Goal: Information Seeking & Learning: Learn about a topic

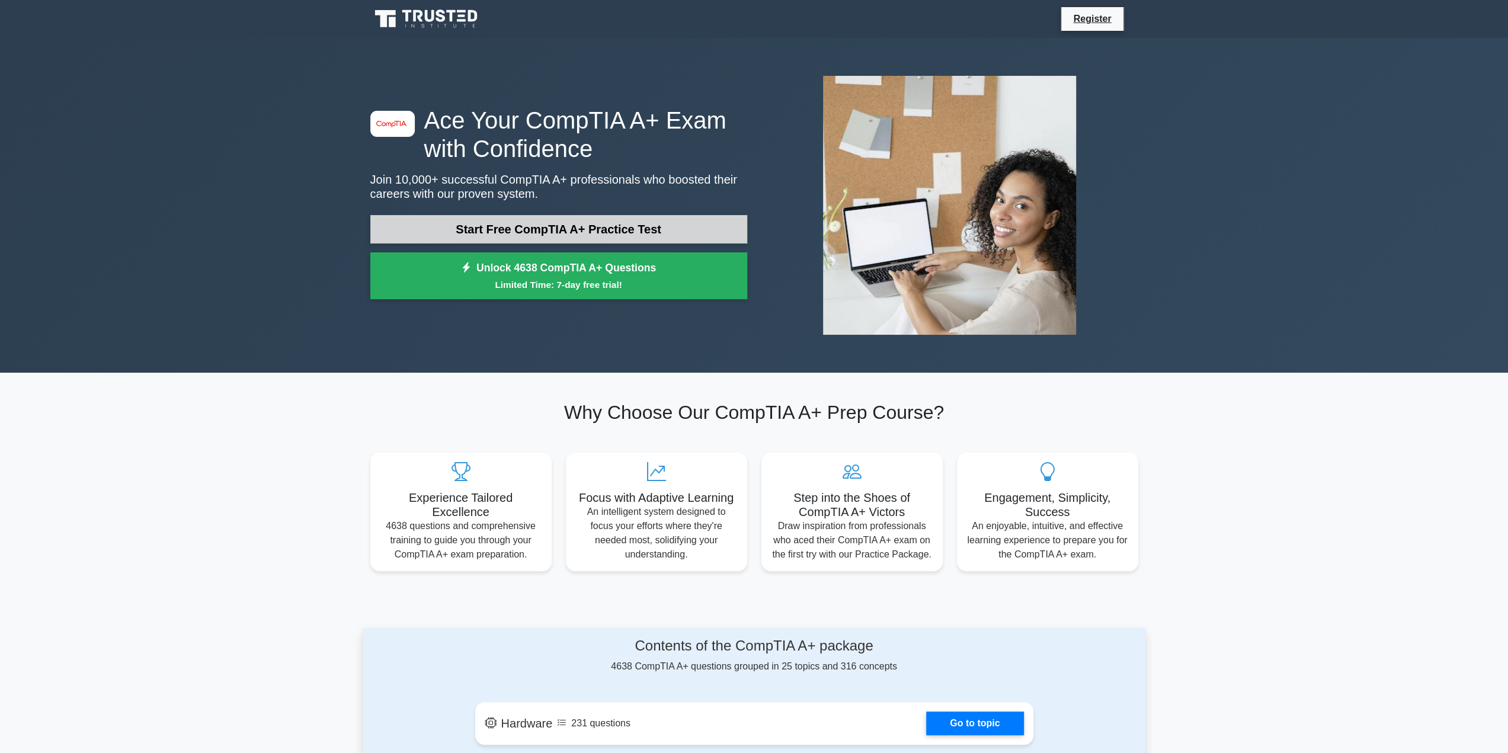
click at [543, 225] on link "Start Free CompTIA A+ Practice Test" at bounding box center [558, 229] width 377 height 28
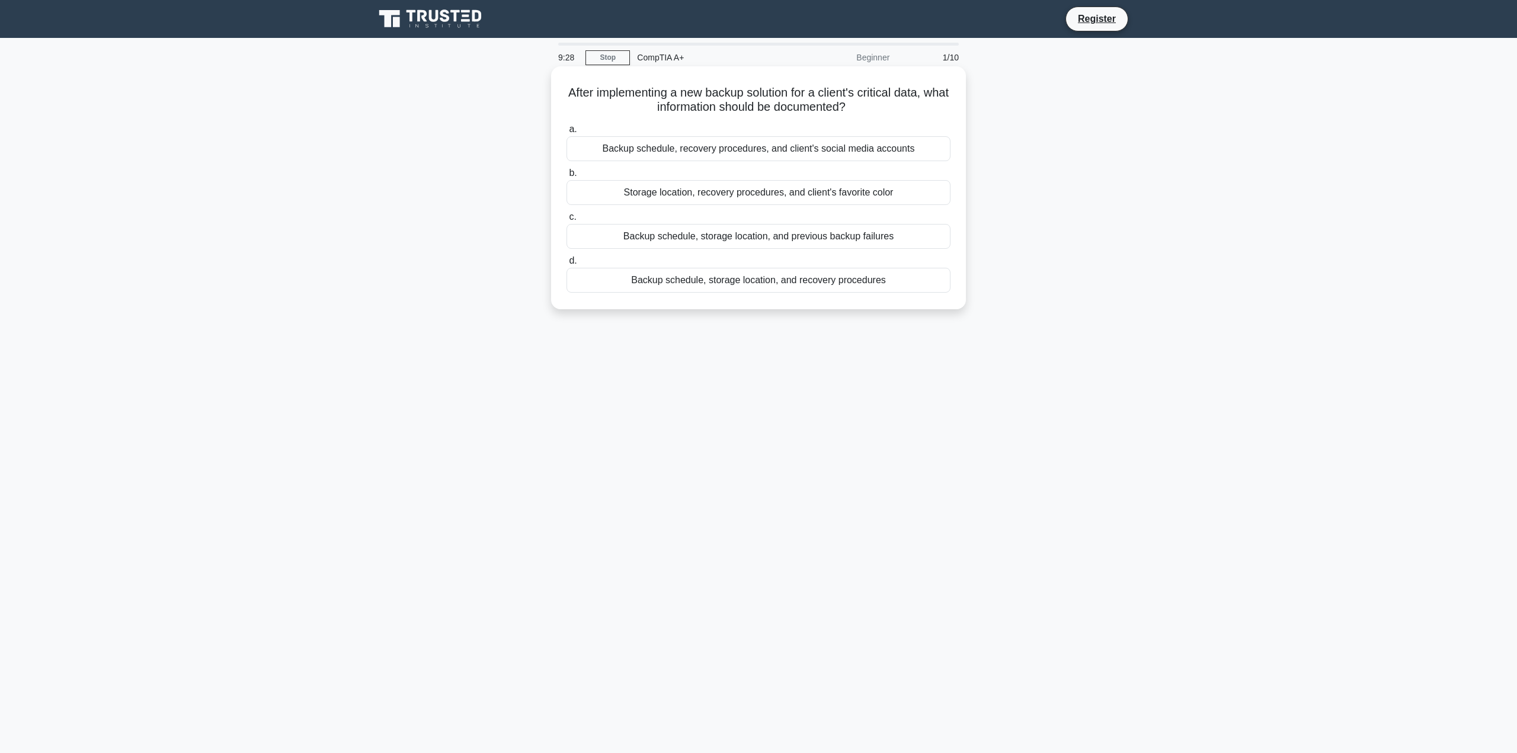
click at [713, 284] on div "Backup schedule, storage location, and recovery procedures" at bounding box center [758, 280] width 384 height 25
click at [566, 265] on input "d. Backup schedule, storage location, and recovery procedures" at bounding box center [566, 261] width 0 height 8
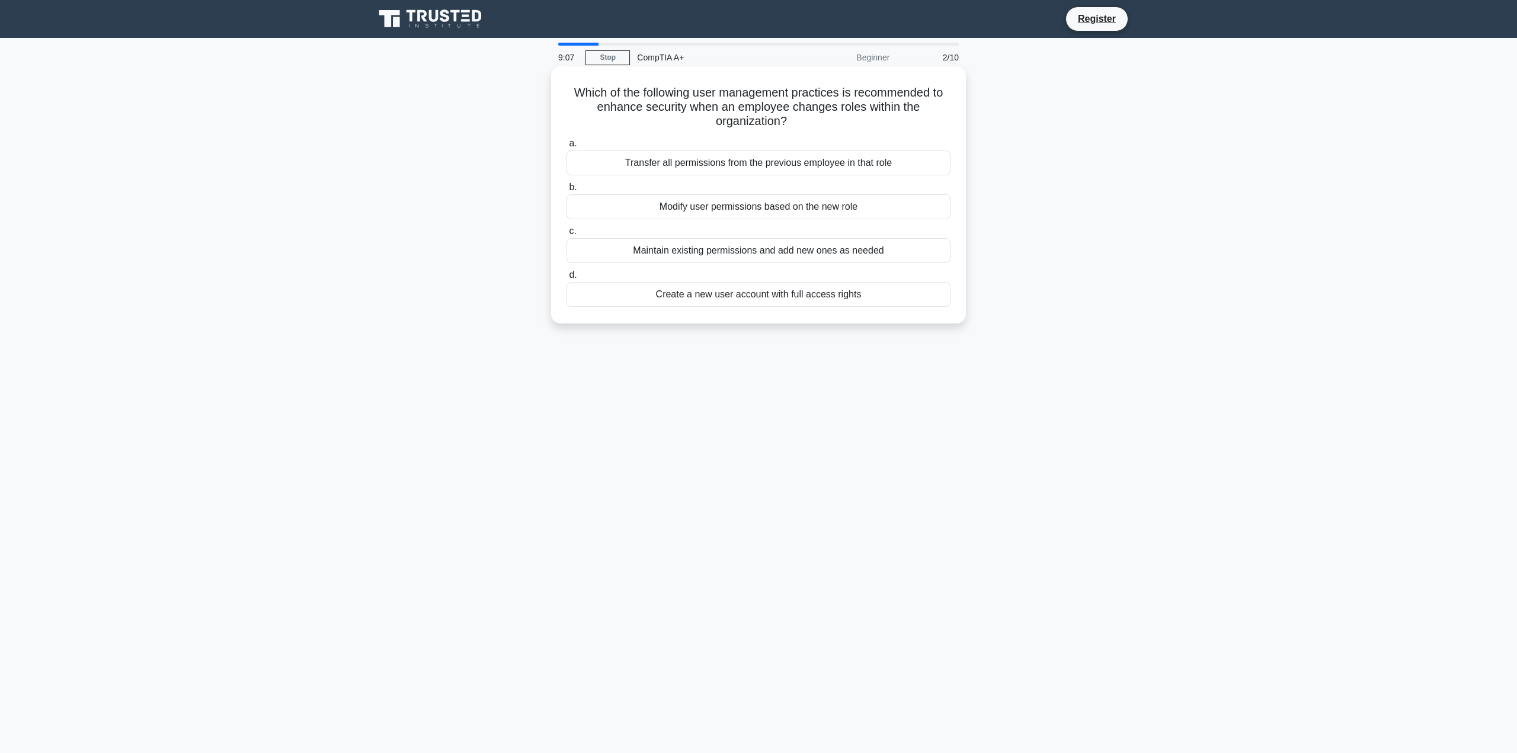
click at [708, 208] on div "Modify user permissions based on the new role" at bounding box center [758, 206] width 384 height 25
click at [566, 191] on input "b. Modify user permissions based on the new role" at bounding box center [566, 188] width 0 height 8
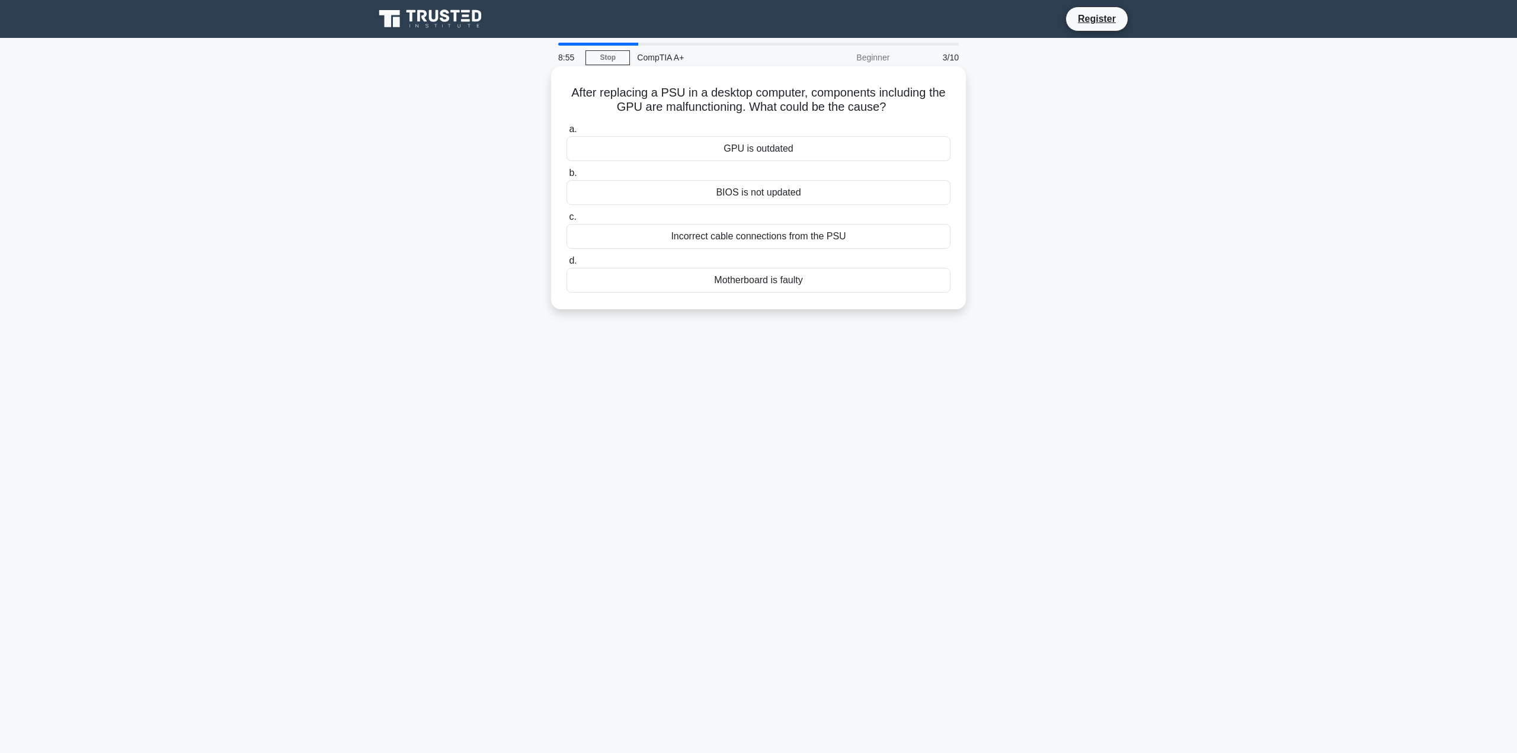
click at [711, 242] on div "Incorrect cable connections from the PSU" at bounding box center [758, 236] width 384 height 25
click at [566, 221] on input "c. Incorrect cable connections from the PSU" at bounding box center [566, 217] width 0 height 8
click at [716, 196] on div "Check the microphone's physical connection" at bounding box center [758, 192] width 384 height 25
click at [566, 177] on input "b. Check the microphone's physical connection" at bounding box center [566, 173] width 0 height 8
click at [748, 281] on div "Replace the CMOS battery" at bounding box center [758, 280] width 384 height 25
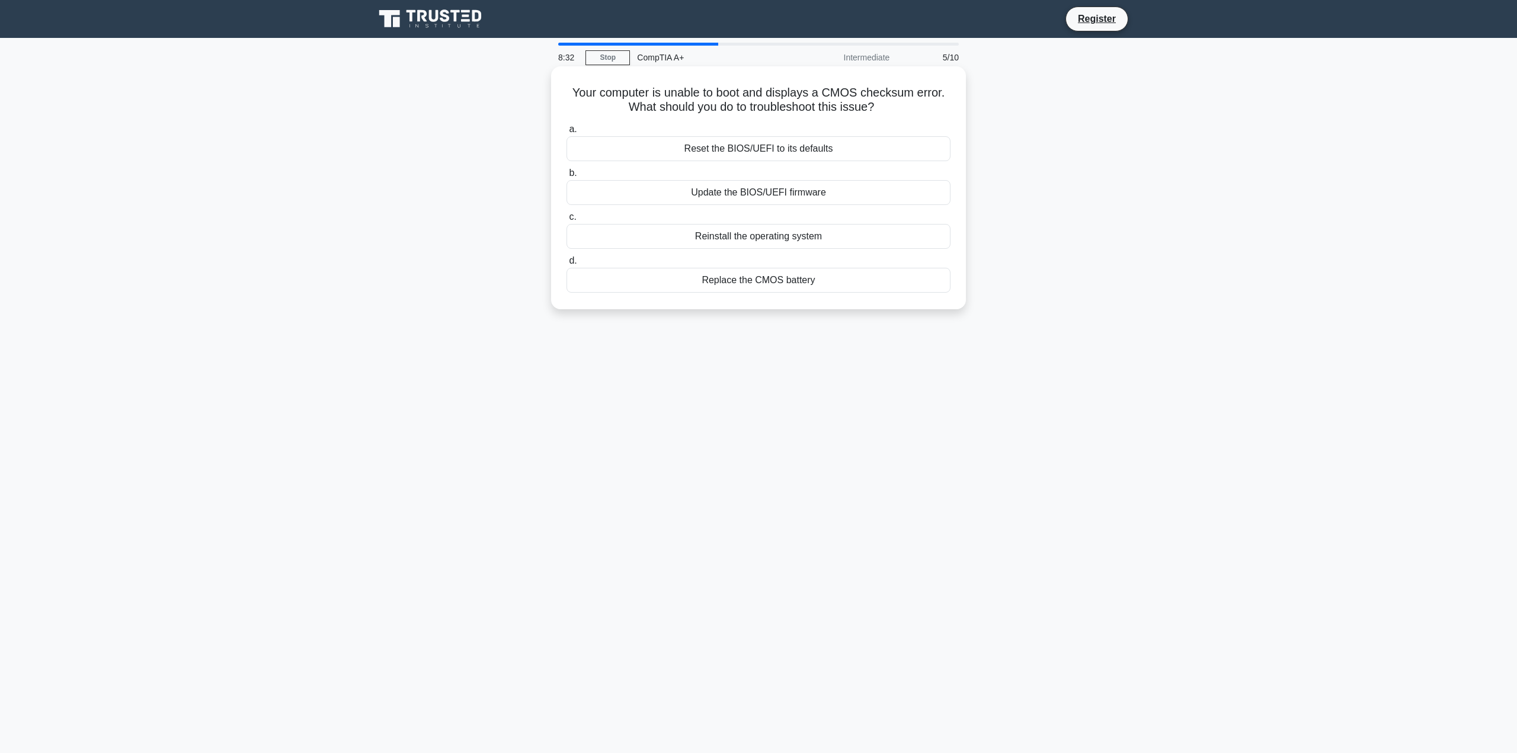
click at [566, 265] on input "d. Replace the CMOS battery" at bounding box center [566, 261] width 0 height 8
click at [762, 246] on div "ipconfig /all" at bounding box center [758, 236] width 384 height 25
click at [566, 221] on input "c. ipconfig /all" at bounding box center [566, 217] width 0 height 8
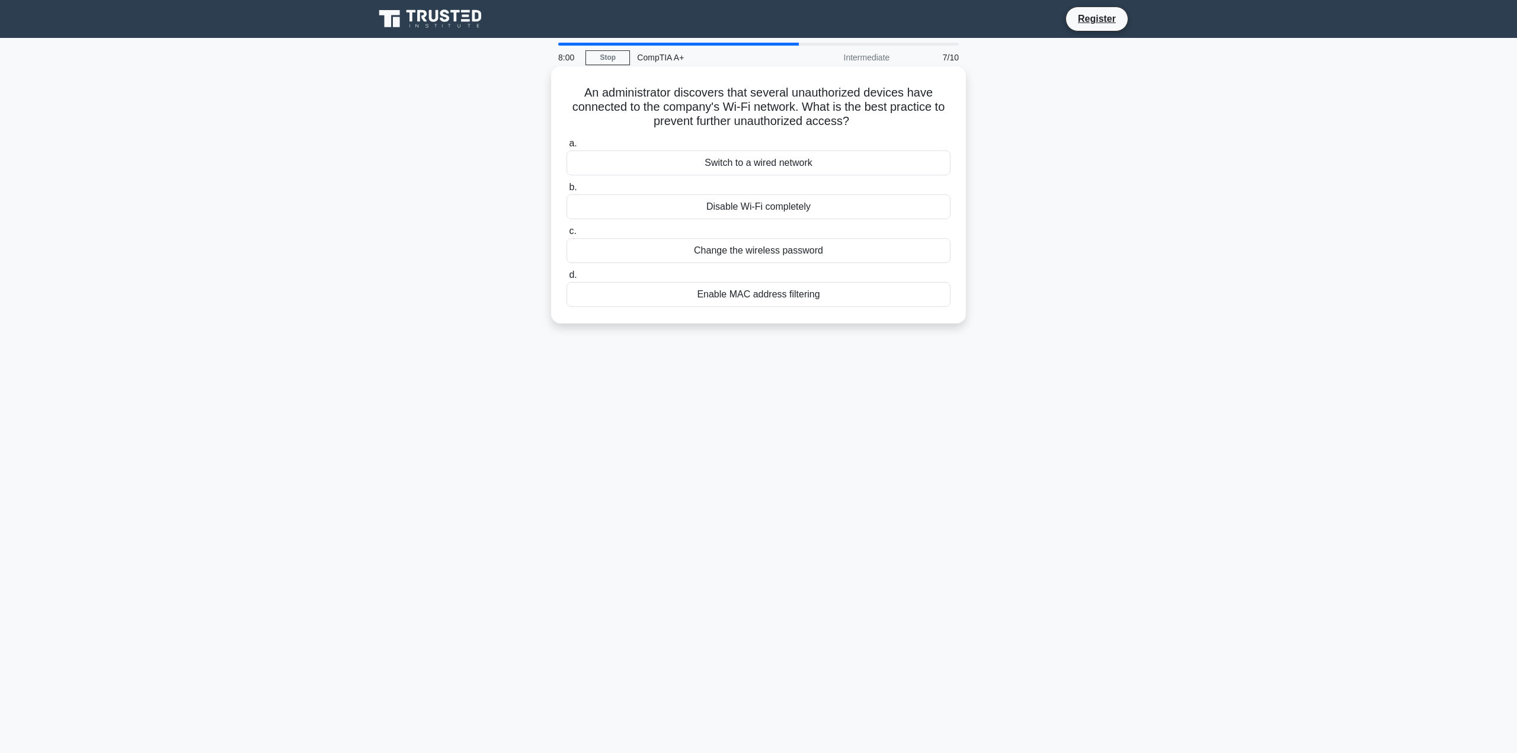
click at [735, 298] on div "Enable MAC address filtering" at bounding box center [758, 294] width 384 height 25
click at [566, 279] on input "d. Enable MAC address filtering" at bounding box center [566, 275] width 0 height 8
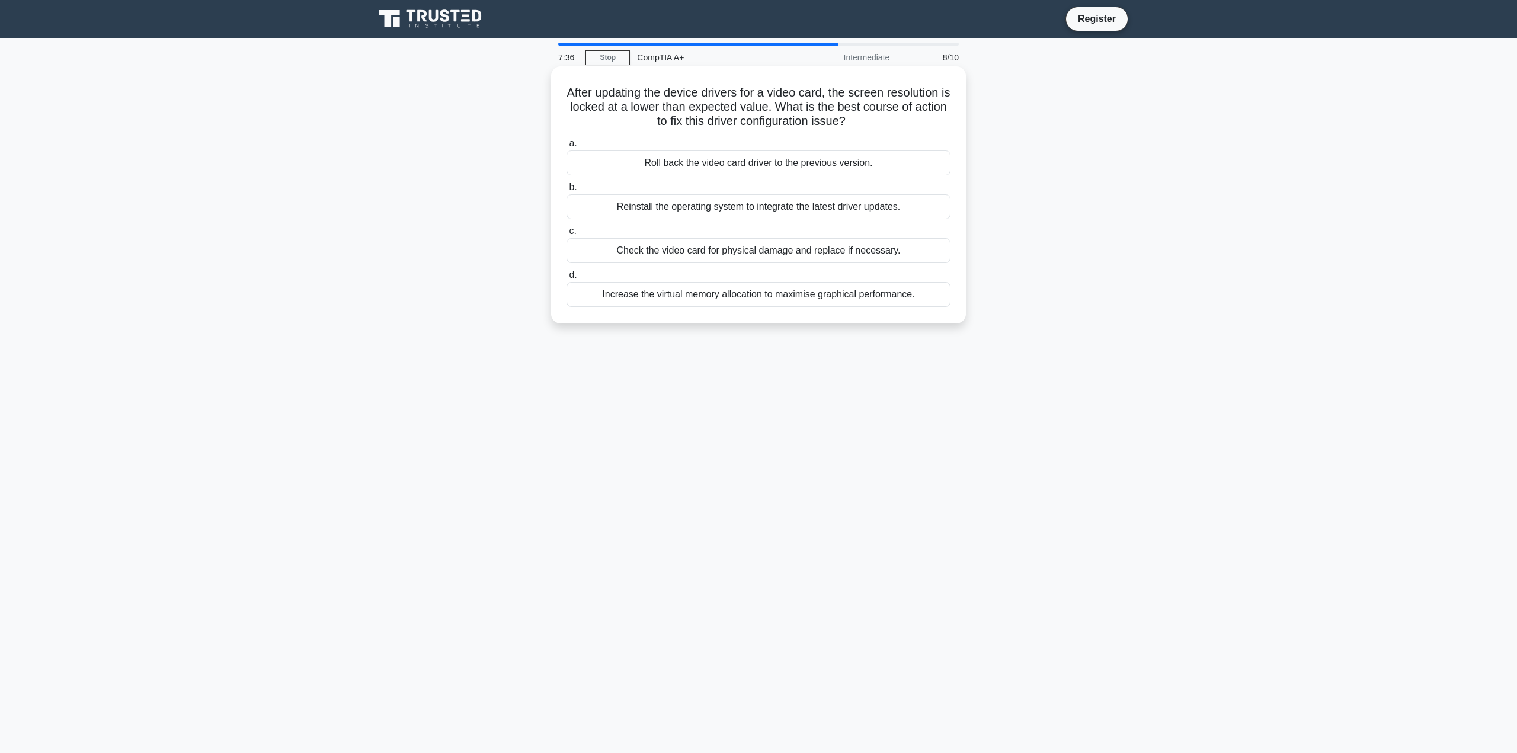
click at [666, 210] on div "Reinstall the operating system to integrate the latest driver updates." at bounding box center [758, 206] width 384 height 25
click at [566, 191] on input "b. Reinstall the operating system to integrate the latest driver updates." at bounding box center [566, 188] width 0 height 8
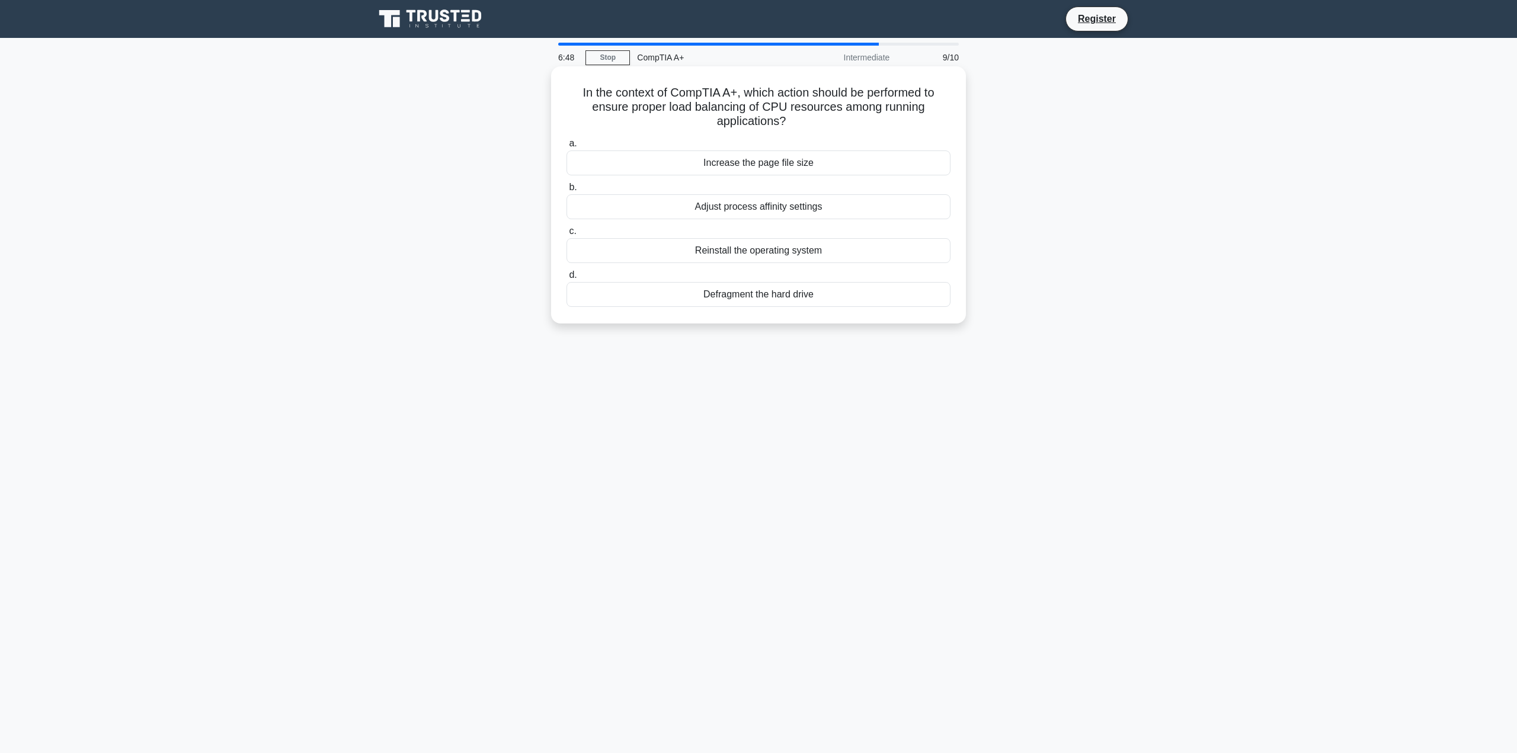
click at [761, 207] on div "Adjust process affinity settings" at bounding box center [758, 206] width 384 height 25
click at [566, 191] on input "b. Adjust process affinity settings" at bounding box center [566, 188] width 0 height 8
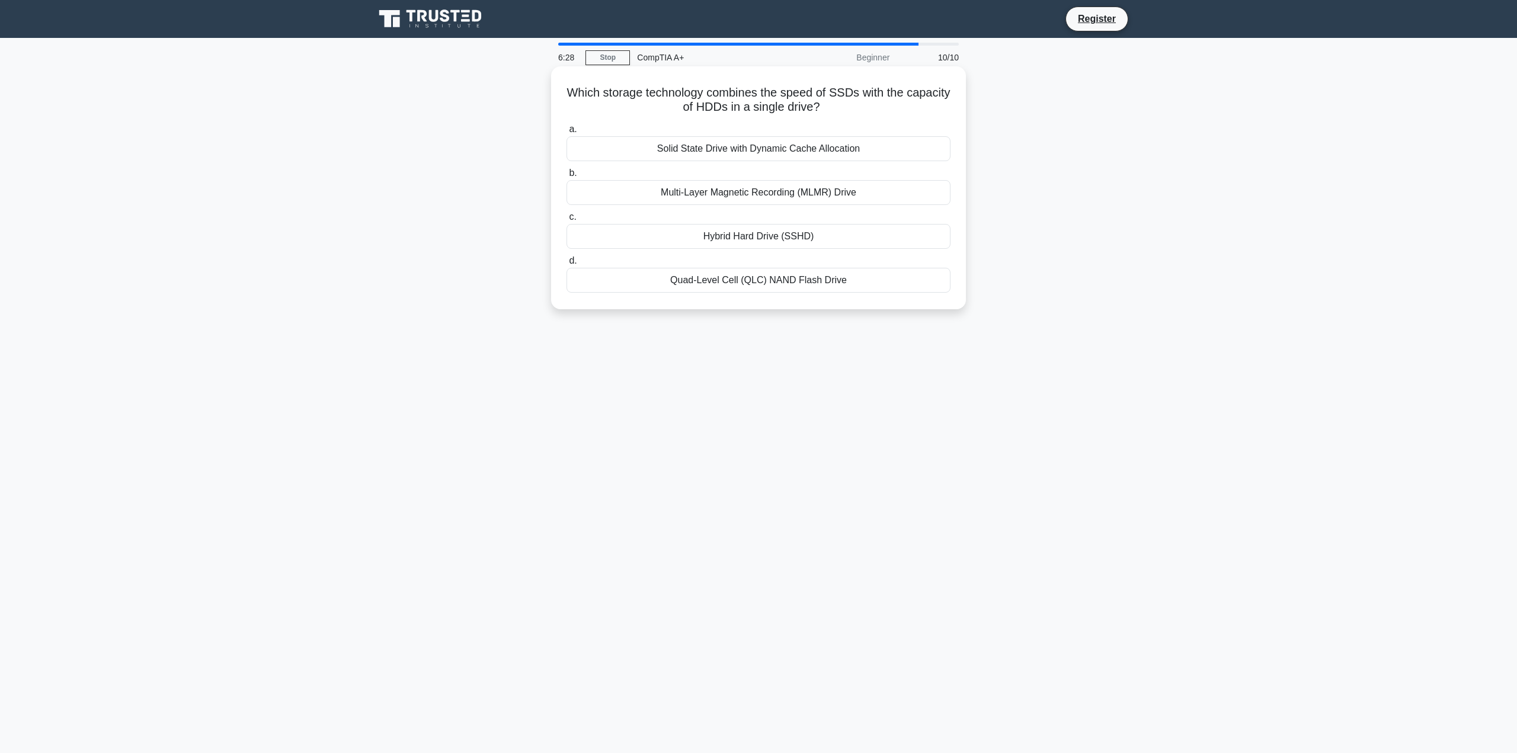
click at [768, 152] on div "Solid State Drive with Dynamic Cache Allocation" at bounding box center [758, 148] width 384 height 25
click at [696, 151] on div "Solid State Drive with Dynamic Cache Allocation" at bounding box center [758, 148] width 384 height 25
click at [566, 133] on input "a. Solid State Drive with Dynamic Cache Allocation" at bounding box center [566, 130] width 0 height 8
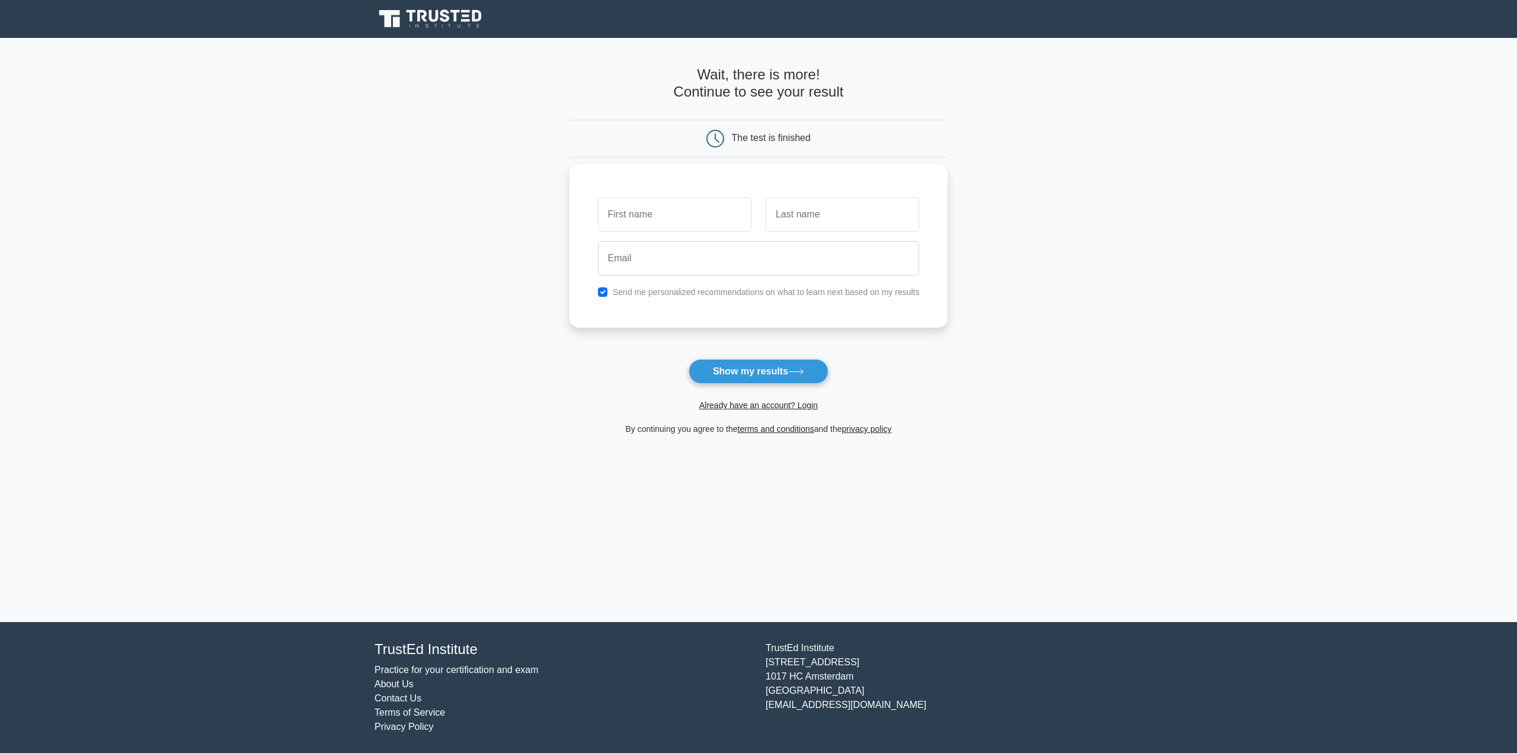
click at [672, 217] on input "text" at bounding box center [674, 214] width 153 height 34
type input "j"
type input "[PERSON_NAME]"
type input "Houston"
type input "james.houston@bailliegifford.com"
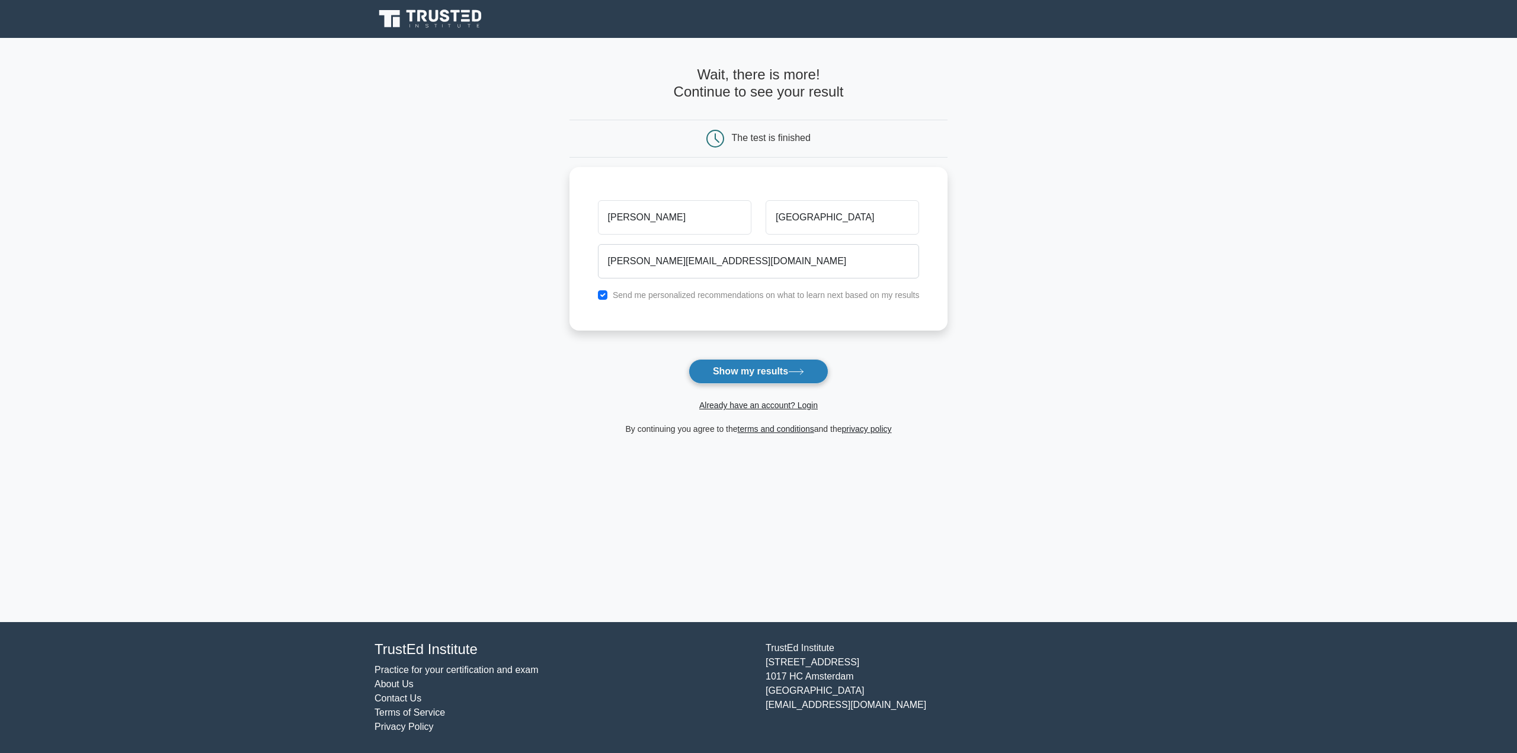
click at [730, 374] on button "Show my results" at bounding box center [758, 371] width 140 height 25
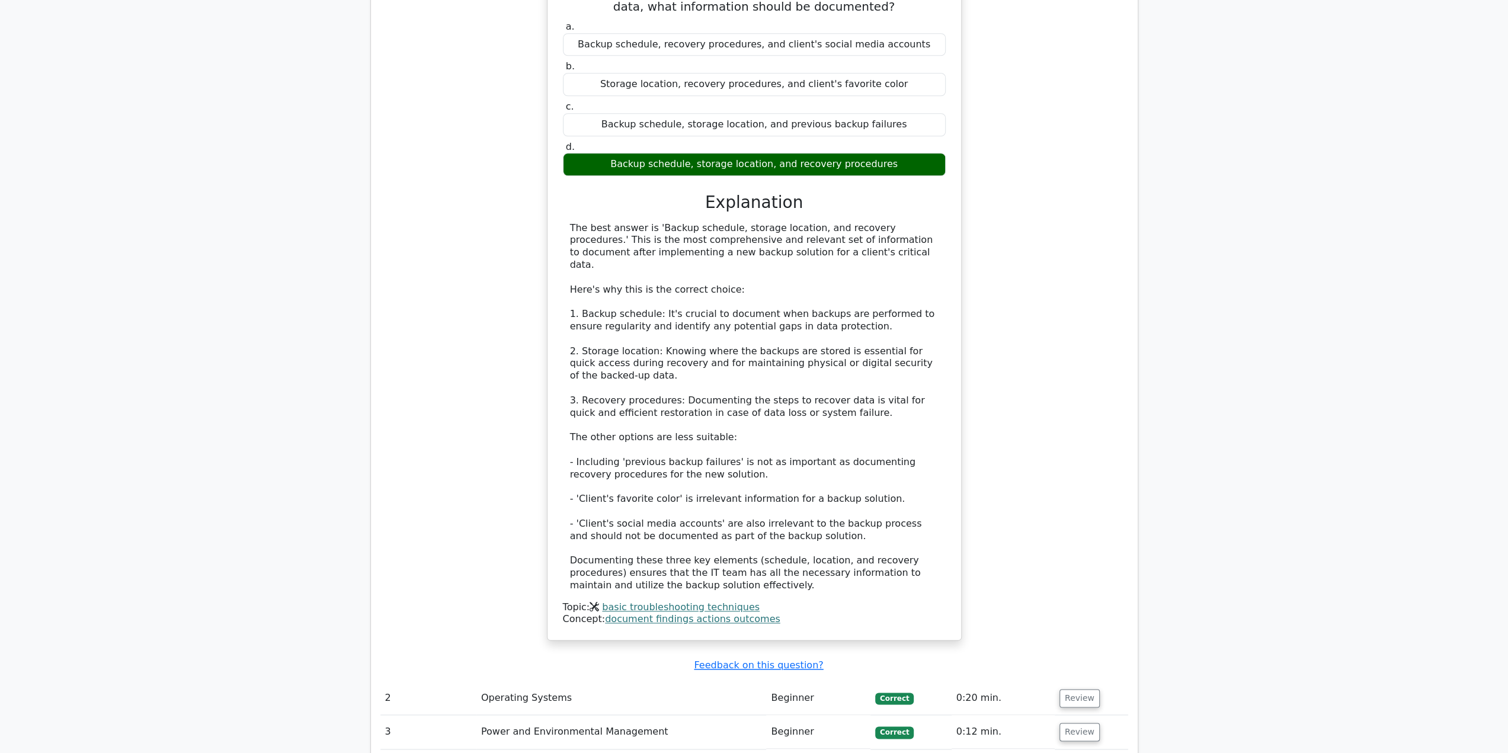
scroll to position [1185, 0]
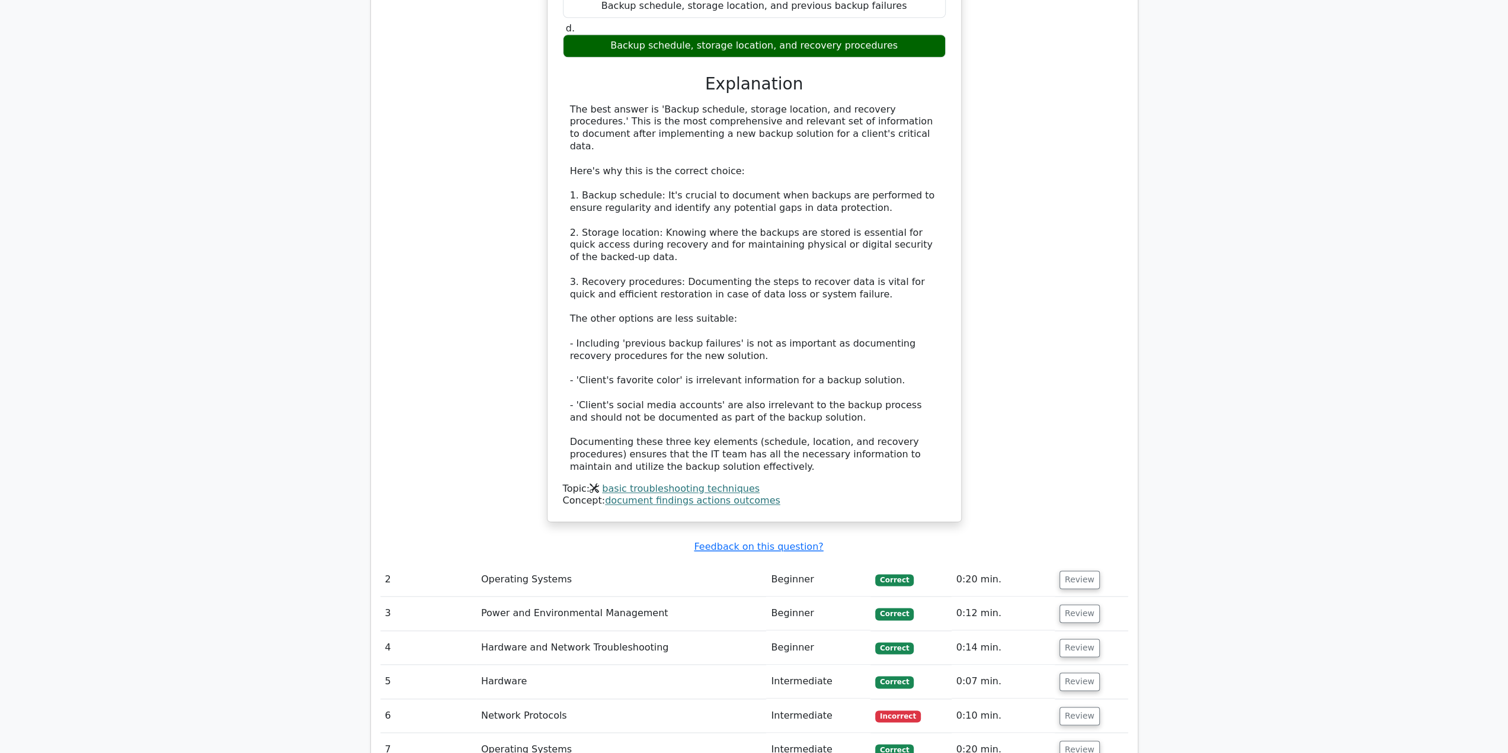
click at [510, 699] on td "Network Protocols" at bounding box center [621, 716] width 290 height 34
click at [1071, 707] on button "Review" at bounding box center [1079, 716] width 40 height 18
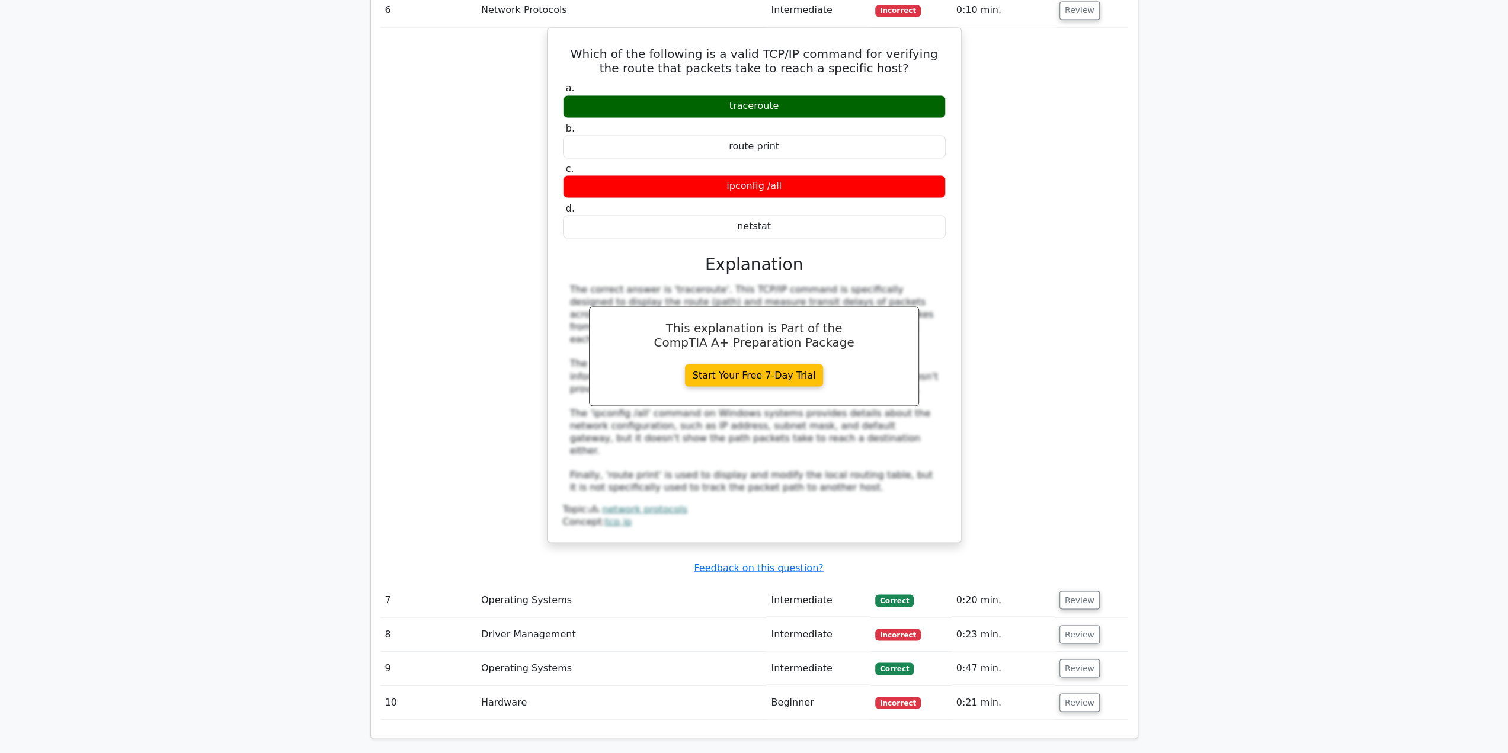
scroll to position [1896, 0]
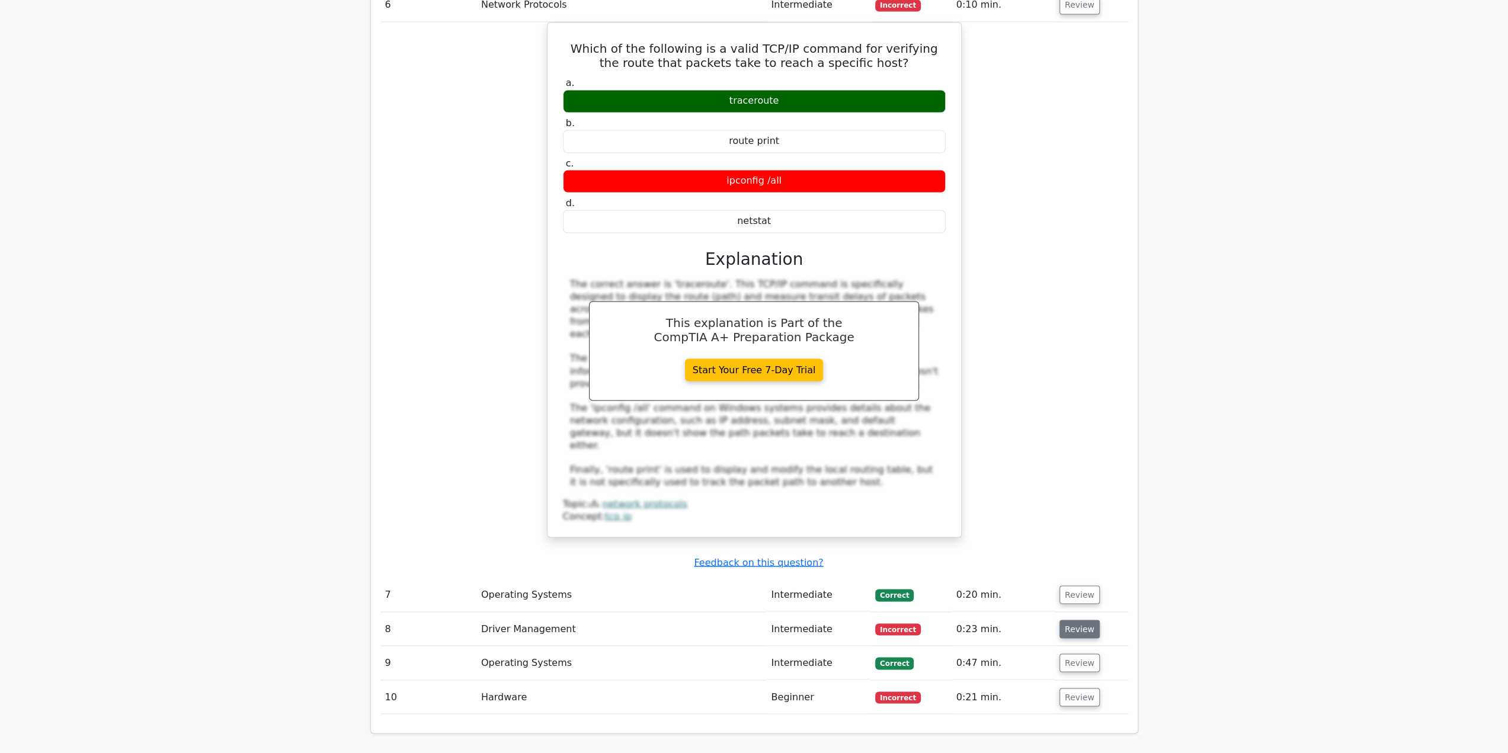
click at [1066, 620] on button "Review" at bounding box center [1079, 629] width 40 height 18
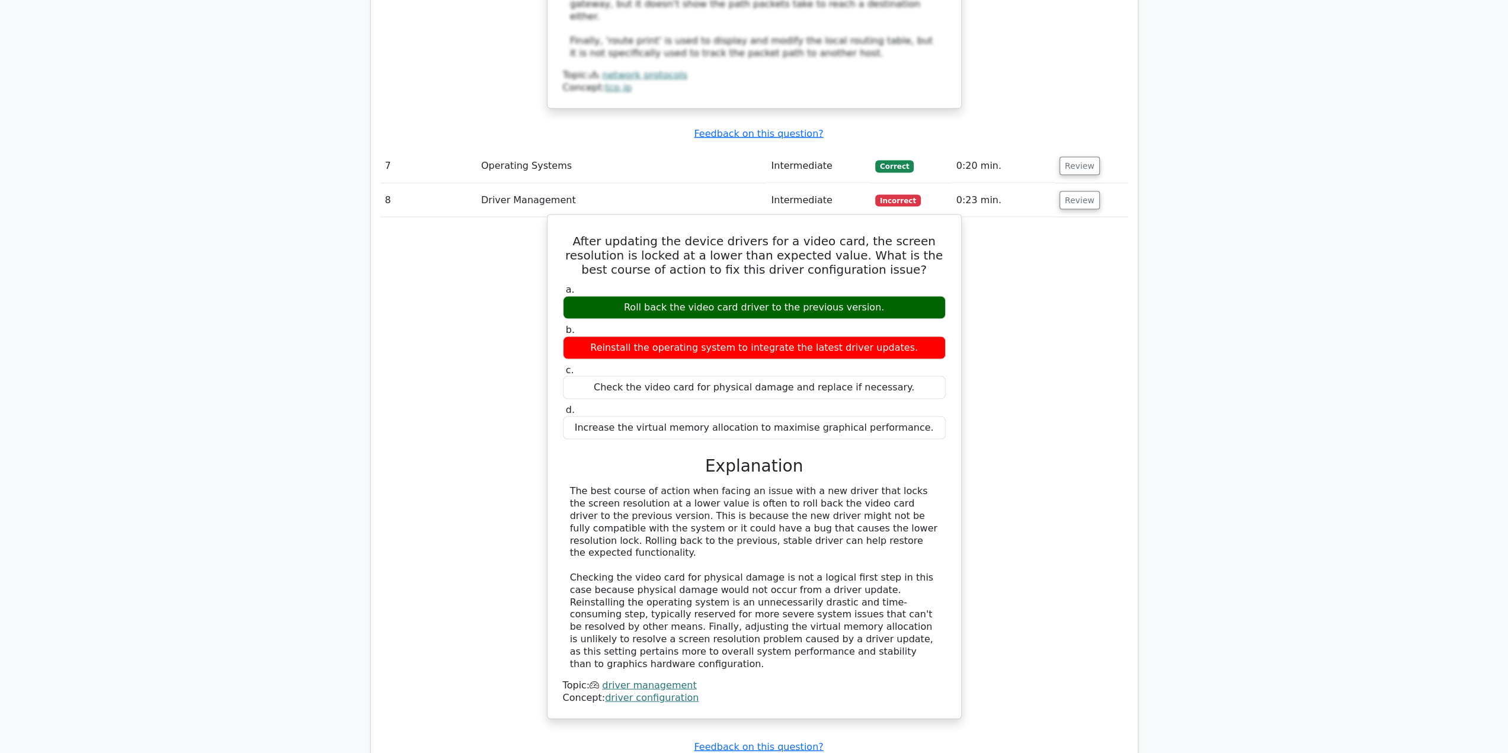
scroll to position [2429, 0]
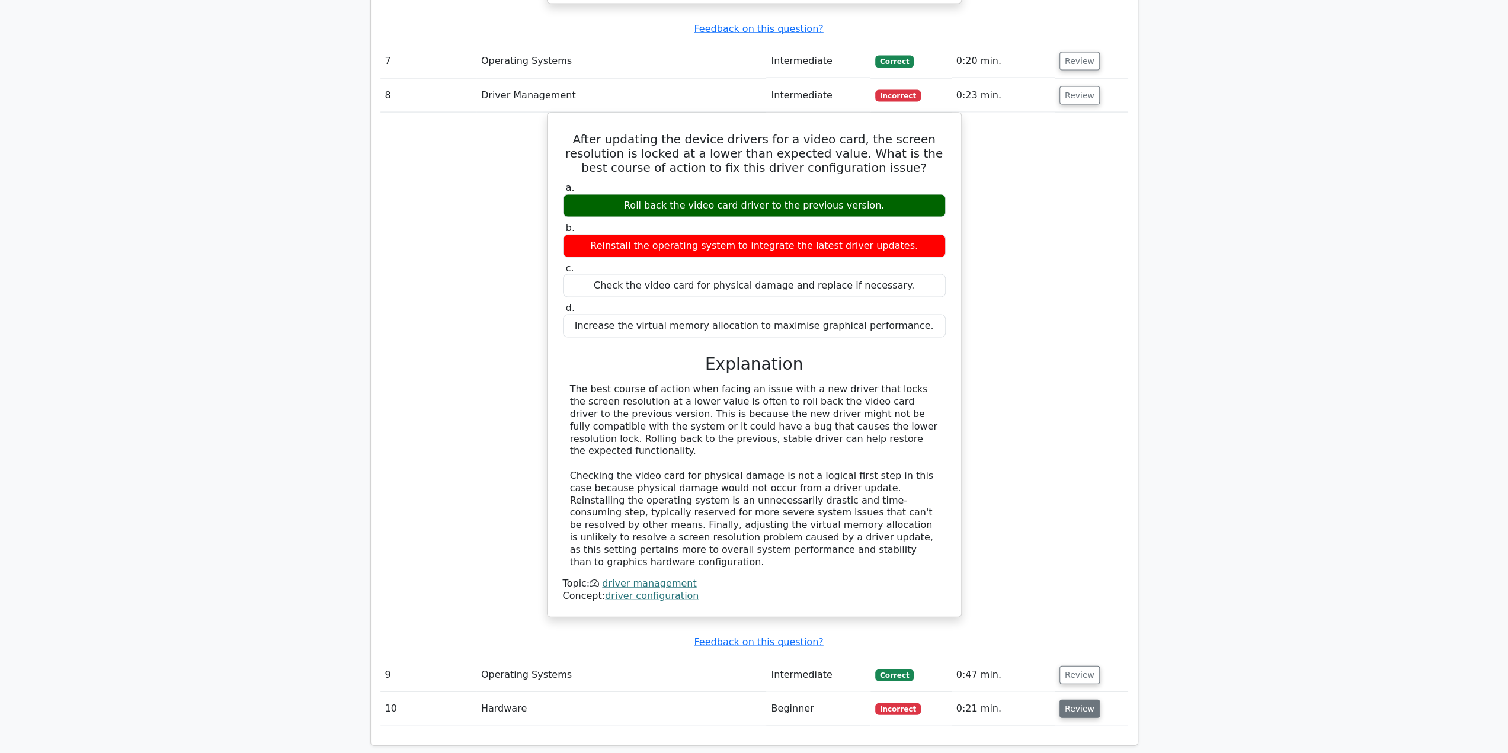
click at [1068, 700] on button "Review" at bounding box center [1079, 709] width 40 height 18
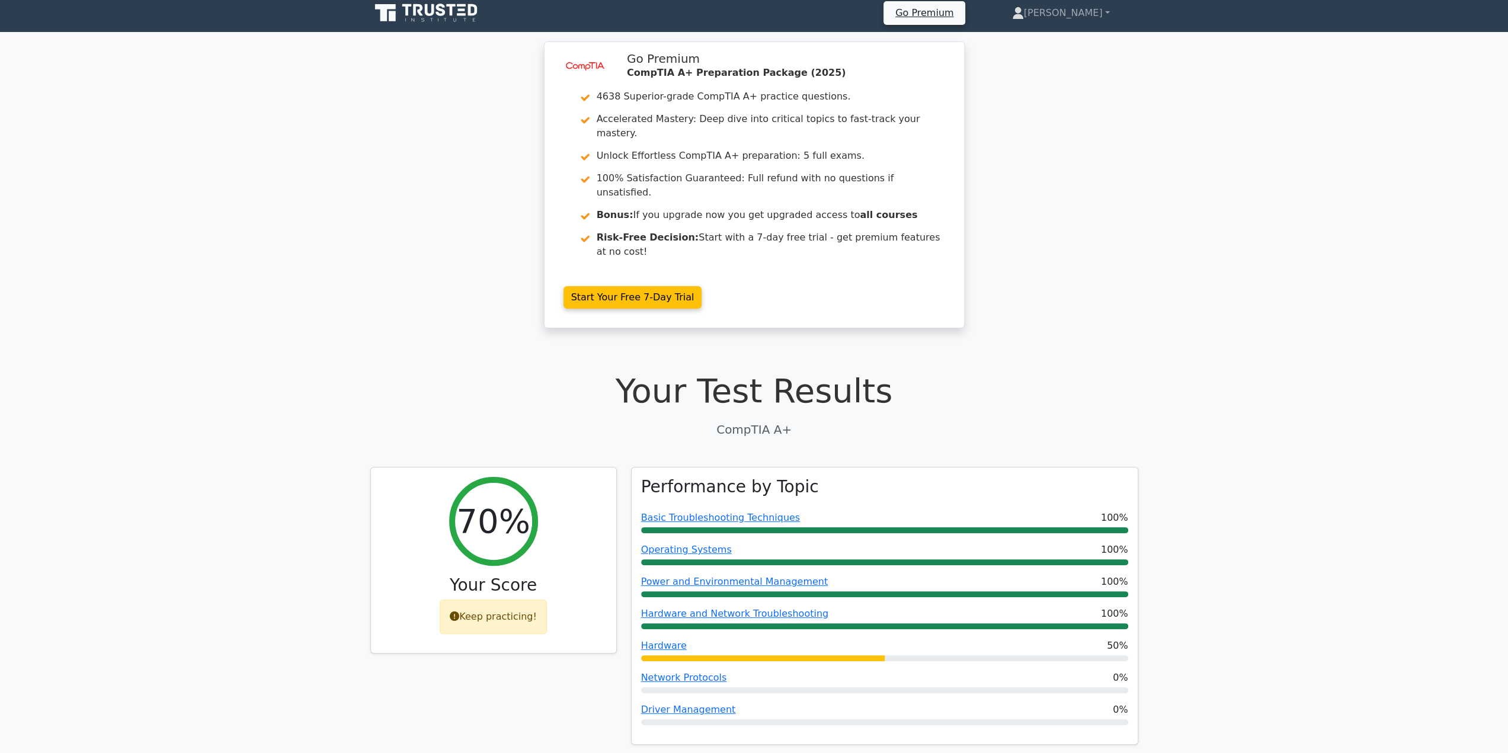
scroll to position [0, 0]
